Goal: Information Seeking & Learning: Learn about a topic

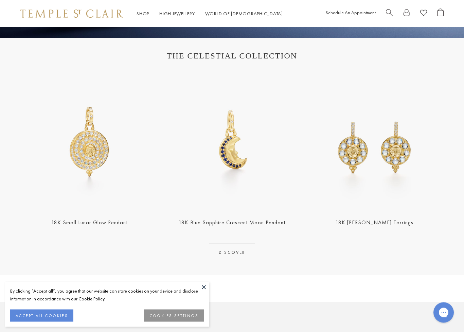
scroll to position [210, 0]
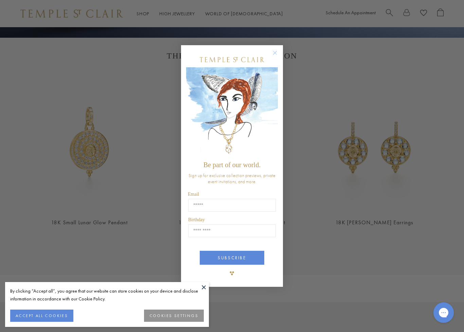
click at [279, 53] on circle "Close dialog" at bounding box center [275, 53] width 8 height 8
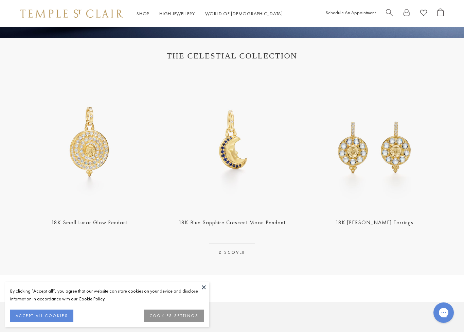
click at [93, 163] on img at bounding box center [89, 141] width 138 height 138
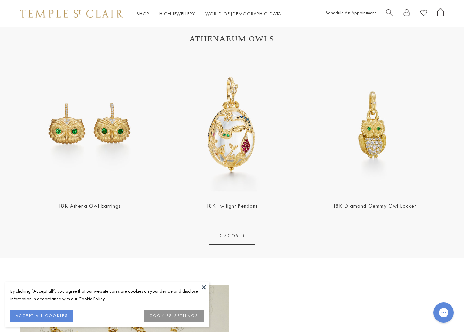
scroll to position [713, 0]
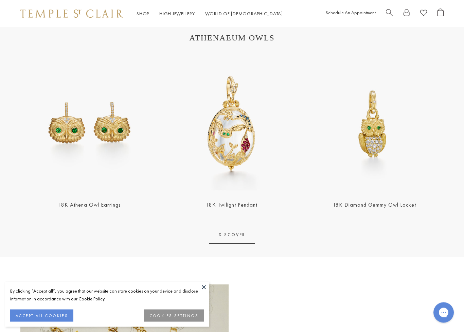
click at [244, 152] on img at bounding box center [232, 124] width 138 height 138
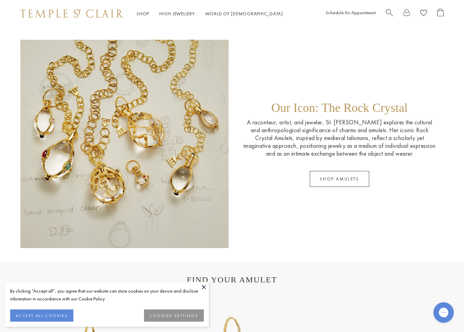
scroll to position [958, 0]
click at [359, 180] on link "SHOP AMULETS" at bounding box center [339, 179] width 59 height 16
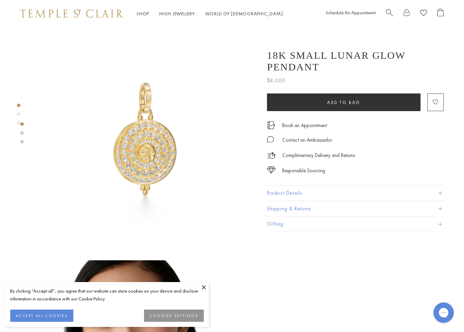
click at [151, 154] on img at bounding box center [145, 138] width 223 height 223
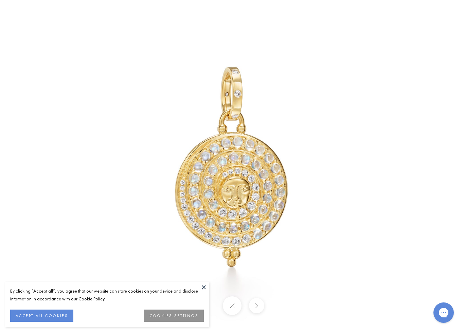
click at [202, 291] on button at bounding box center [204, 287] width 10 height 10
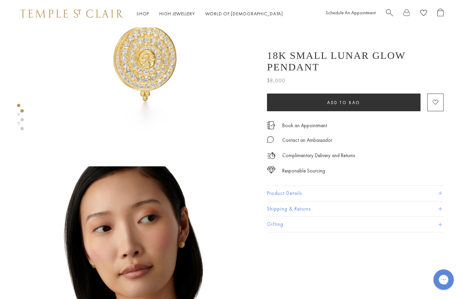
scroll to position [71, 0]
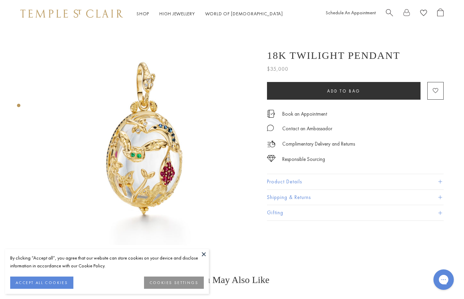
click at [208, 254] on button at bounding box center [204, 254] width 10 height 10
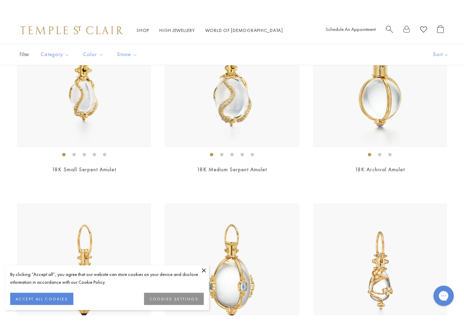
scroll to position [249, 0]
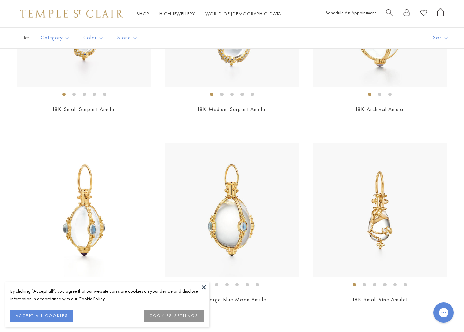
click at [64, 298] on button "ACCEPT ALL COOKIES" at bounding box center [41, 316] width 63 height 12
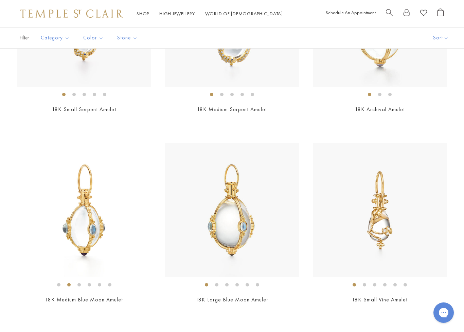
click at [239, 287] on li at bounding box center [237, 284] width 3 height 3
click at [229, 283] on li at bounding box center [226, 284] width 3 height 3
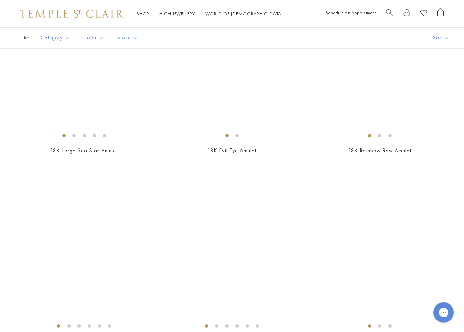
scroll to position [3064, 0]
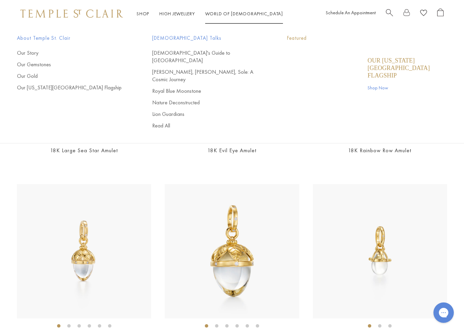
click at [236, 14] on link "World of Temple World of Temple" at bounding box center [244, 14] width 78 height 6
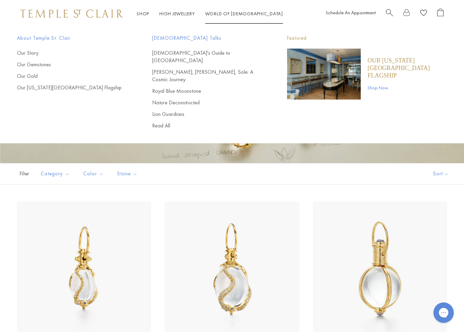
click at [198, 99] on link "Nature Deconstructed" at bounding box center [206, 102] width 108 height 7
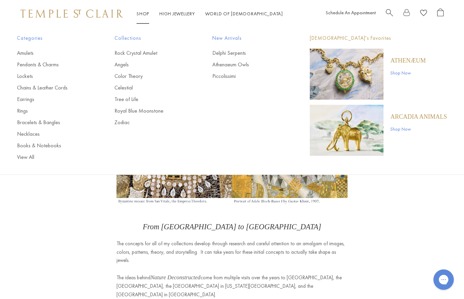
click at [34, 54] on link "Amulets" at bounding box center [52, 52] width 70 height 7
click at [54, 65] on link "Pendants & Charms" at bounding box center [52, 64] width 70 height 7
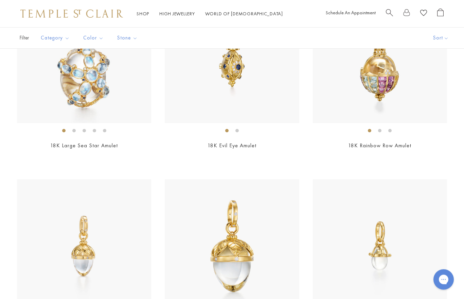
scroll to position [3064, 0]
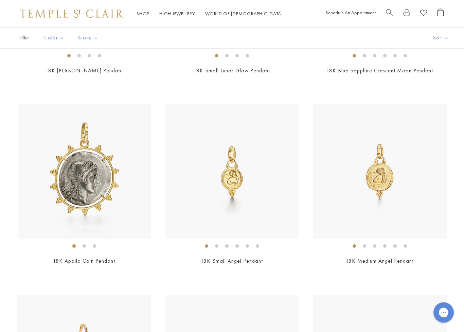
scroll to position [769, 0]
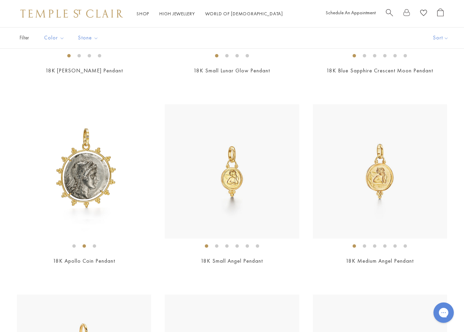
click at [380, 182] on img at bounding box center [380, 171] width 134 height 134
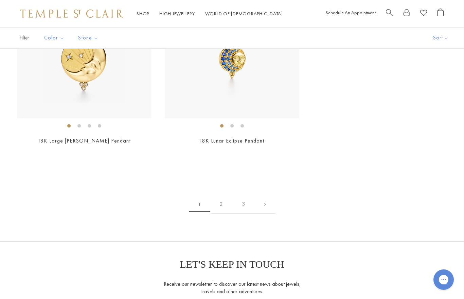
scroll to position [3746, 0]
click at [225, 203] on link "2" at bounding box center [221, 204] width 22 height 19
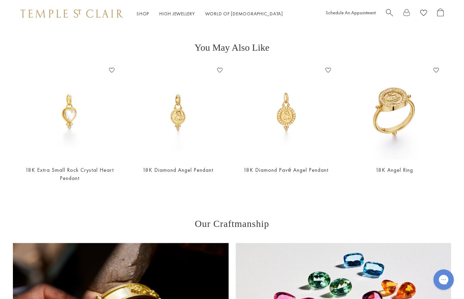
scroll to position [241, 0]
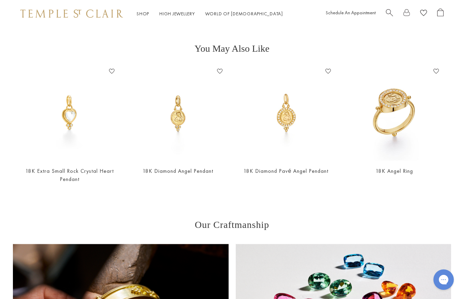
click at [62, 206] on main "Responsible Sourcing Our gold is strictly mercury-free mined gold and recycled …" at bounding box center [232, 121] width 464 height 669
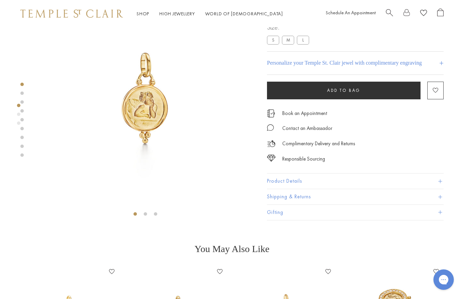
scroll to position [0, 0]
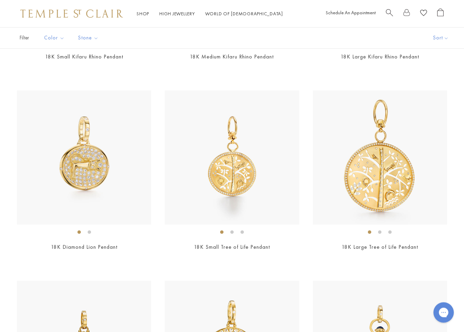
scroll to position [2307, 0]
click at [50, 201] on img at bounding box center [84, 157] width 134 height 134
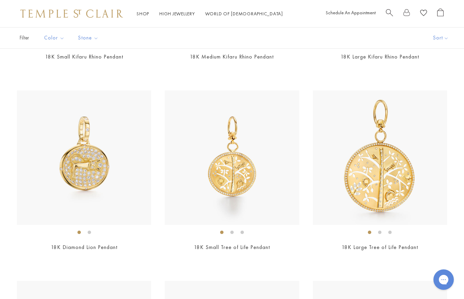
click at [392, 182] on img at bounding box center [380, 157] width 134 height 134
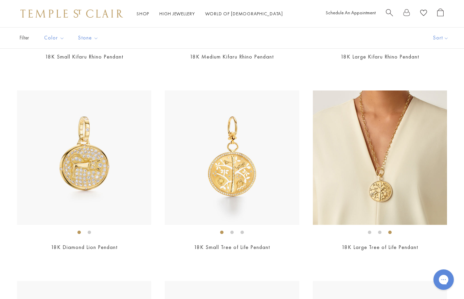
click at [404, 213] on img at bounding box center [380, 157] width 134 height 134
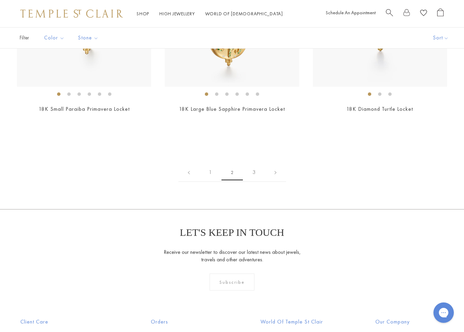
scroll to position [3032, 0]
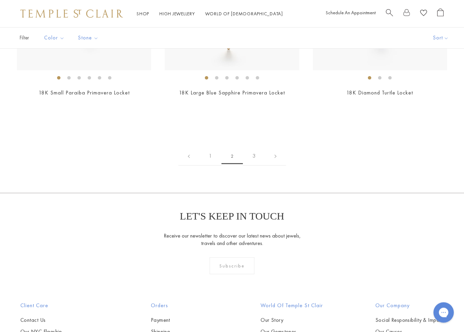
click at [258, 154] on link "3" at bounding box center [254, 156] width 22 height 19
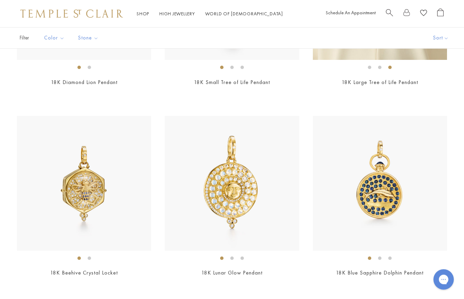
scroll to position [2471, 0]
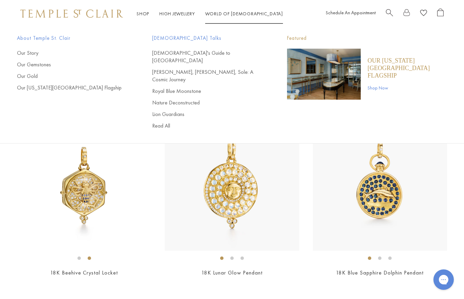
click at [202, 52] on link "[DEMOGRAPHIC_DATA]'s Guide to [GEOGRAPHIC_DATA]" at bounding box center [206, 56] width 108 height 15
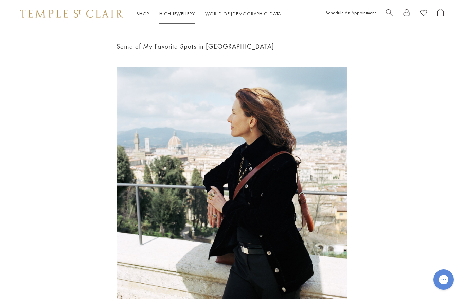
click at [190, 14] on link "High Jewellery High Jewellery" at bounding box center [177, 14] width 36 height 6
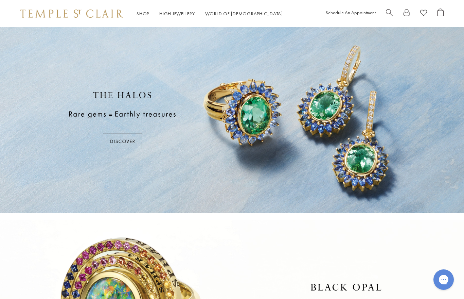
click at [133, 140] on div at bounding box center [232, 120] width 464 height 186
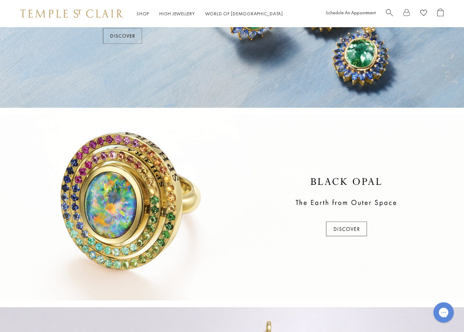
scroll to position [109, 0]
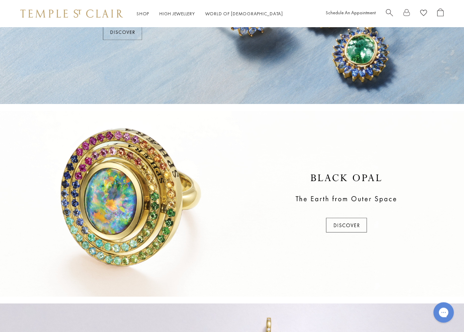
click at [353, 223] on div at bounding box center [232, 204] width 464 height 186
